Goal: Information Seeking & Learning: Learn about a topic

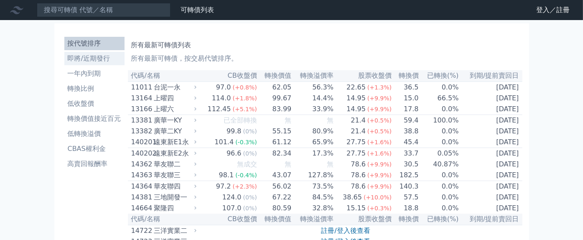
click at [94, 57] on li "即將/近期發行" at bounding box center [94, 59] width 60 height 10
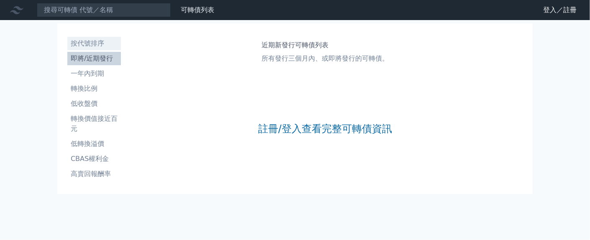
click at [97, 43] on li "按代號排序" at bounding box center [94, 43] width 54 height 10
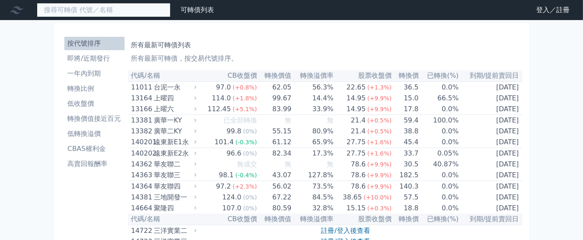
click at [77, 5] on input at bounding box center [104, 10] width 134 height 14
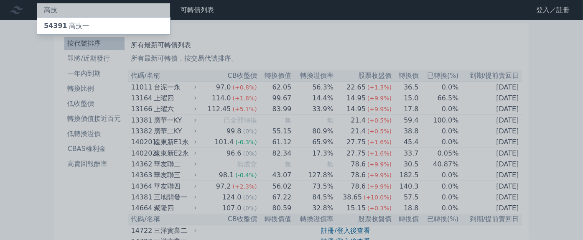
type input "高技"
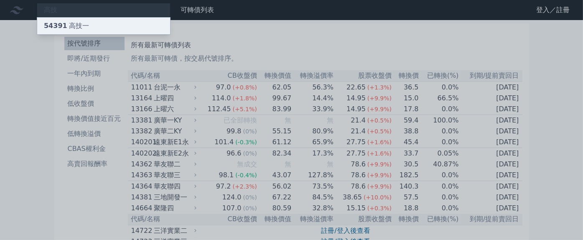
click at [113, 23] on div "54391 高技一" at bounding box center [103, 26] width 133 height 17
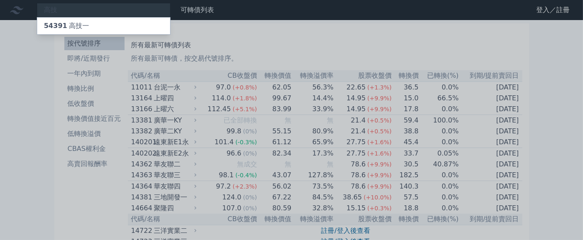
click at [278, 43] on div at bounding box center [291, 120] width 583 height 240
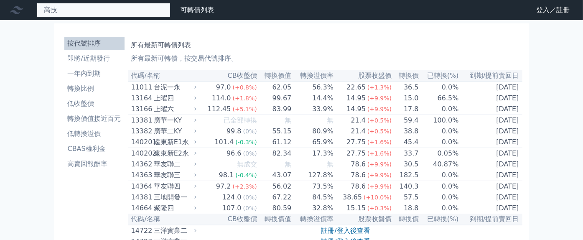
click at [133, 6] on div "高技 54391 高技一" at bounding box center [104, 10] width 134 height 14
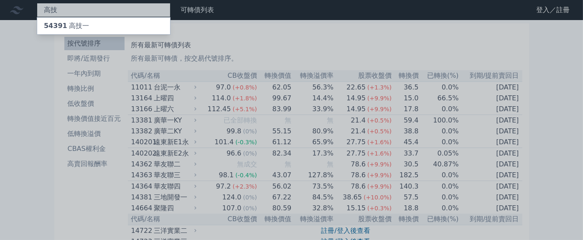
type input "高"
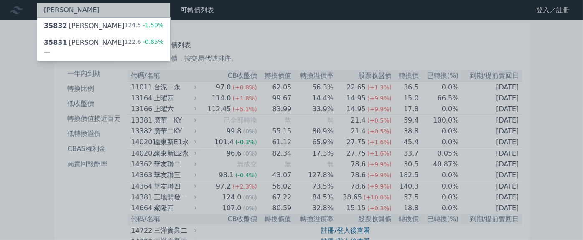
type input "[PERSON_NAME]"
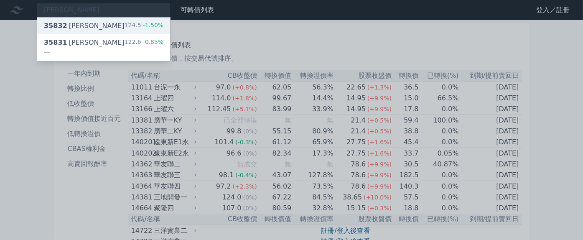
click at [113, 23] on div "35832 辛耘二 124.5 -1.50%" at bounding box center [103, 26] width 133 height 17
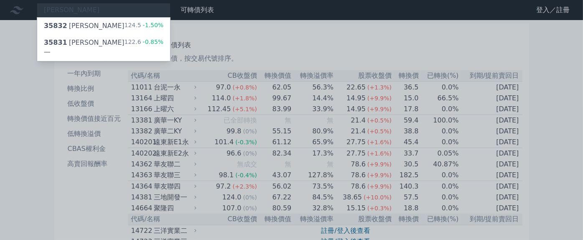
click at [278, 60] on div at bounding box center [291, 120] width 583 height 240
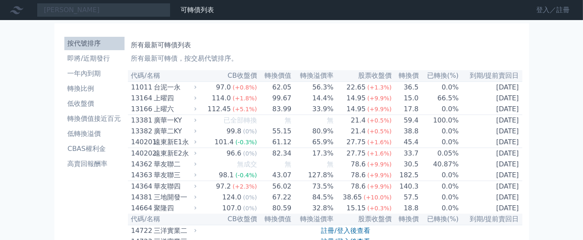
click at [562, 10] on link "登入／註冊" at bounding box center [553, 9] width 47 height 13
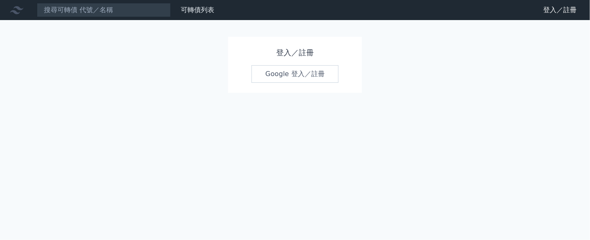
click at [313, 74] on link "Google 登入／註冊" at bounding box center [294, 74] width 87 height 18
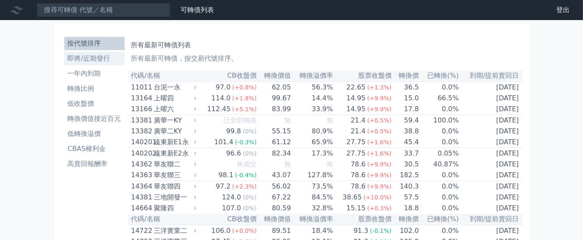
click at [106, 59] on li "即將/近期發行" at bounding box center [94, 59] width 60 height 10
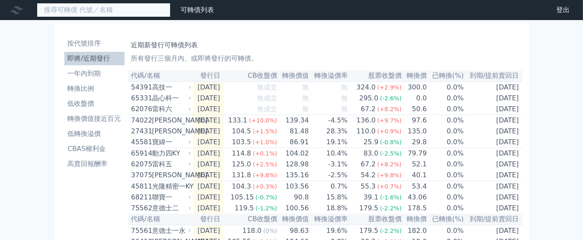
click at [70, 10] on input at bounding box center [104, 10] width 134 height 14
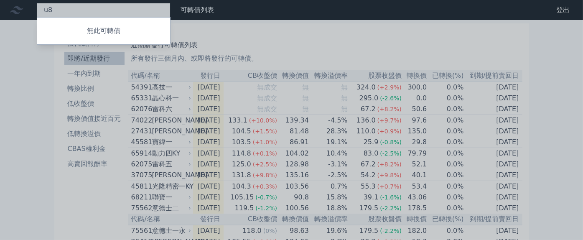
type input "u"
type input "亞"
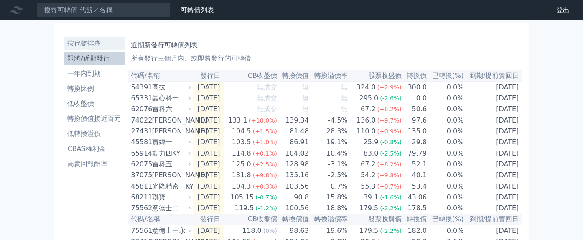
click at [88, 43] on li "按代號排序" at bounding box center [94, 43] width 60 height 10
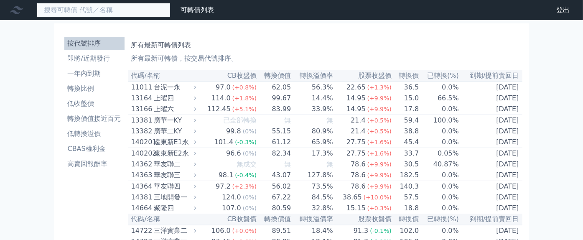
click at [110, 11] on input at bounding box center [104, 10] width 134 height 14
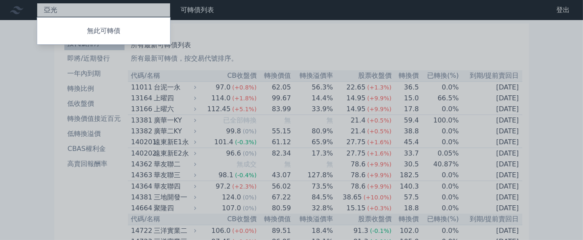
type input "亞"
